Goal: Navigation & Orientation: Find specific page/section

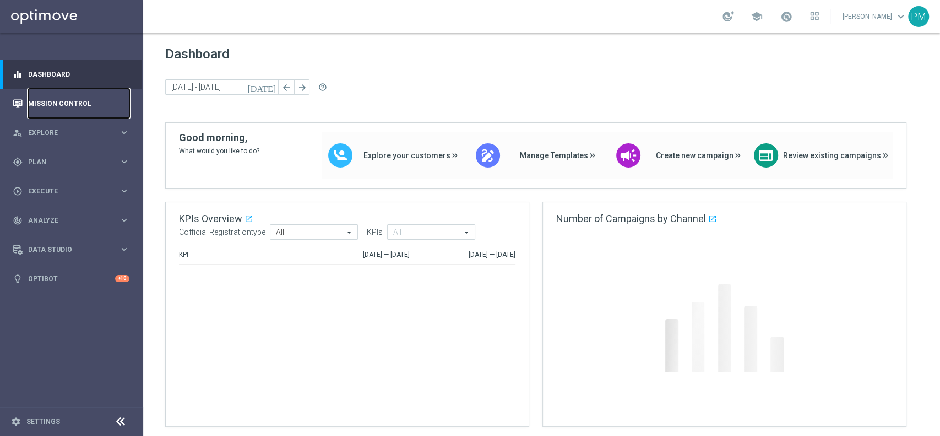
click at [59, 105] on link "Mission Control" at bounding box center [78, 103] width 101 height 29
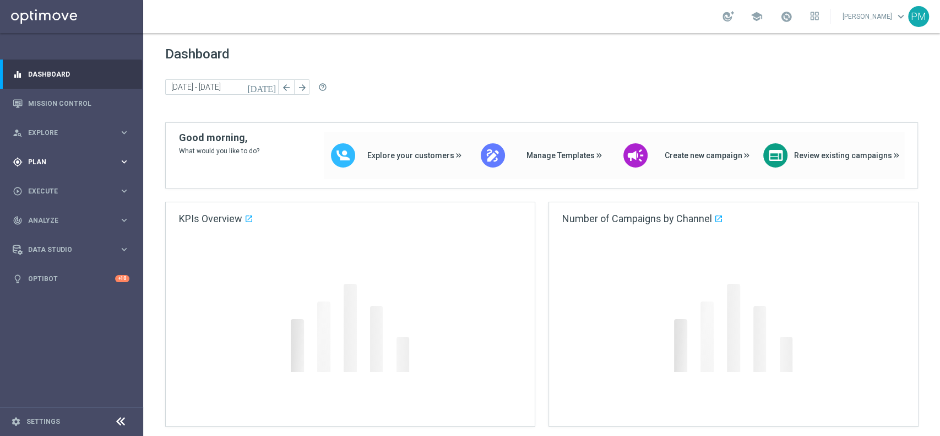
click at [46, 159] on span "Plan" at bounding box center [73, 162] width 91 height 7
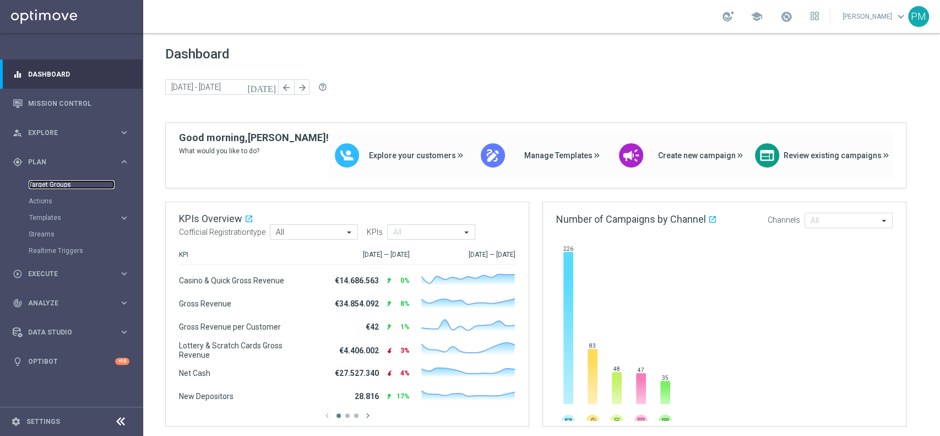
click at [58, 184] on link "Target Groups" at bounding box center [72, 184] width 86 height 9
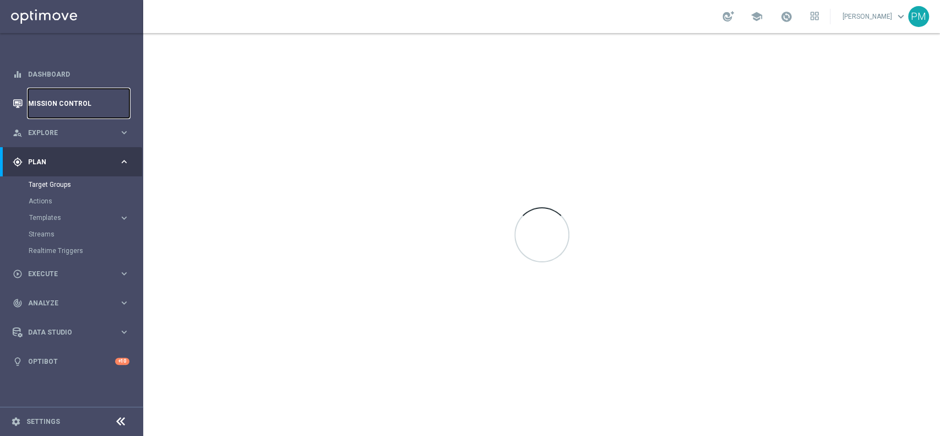
click at [65, 99] on link "Mission Control" at bounding box center [78, 103] width 101 height 29
